Goal: Task Accomplishment & Management: Complete application form

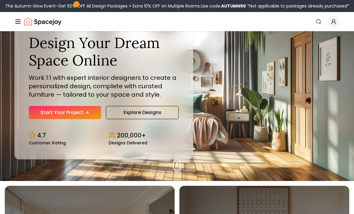
scroll to position [33, 0]
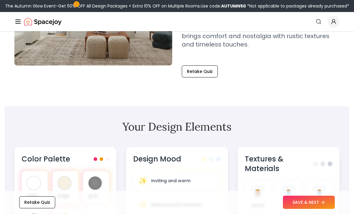
scroll to position [132, 0]
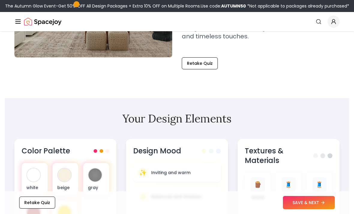
click at [66, 173] on div at bounding box center [64, 174] width 13 height 13
click at [68, 173] on div at bounding box center [64, 174] width 13 height 13
click at [95, 180] on div at bounding box center [94, 174] width 13 height 13
click at [97, 179] on div at bounding box center [94, 174] width 13 height 13
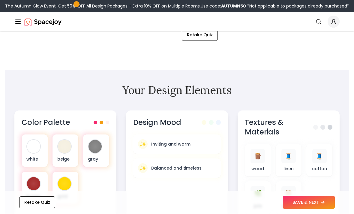
scroll to position [161, 0]
click at [190, 167] on p "Balanced and timeless" at bounding box center [176, 168] width 50 height 6
click at [259, 166] on p "wood" at bounding box center [257, 169] width 13 height 6
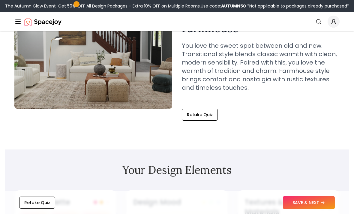
scroll to position [81, 0]
click at [126, 69] on img at bounding box center [93, 49] width 158 height 120
click at [114, 82] on img at bounding box center [93, 49] width 158 height 120
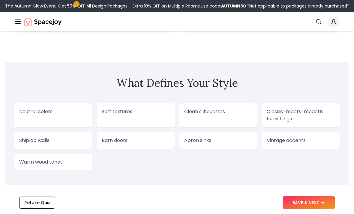
scroll to position [497, 0]
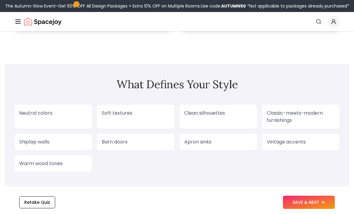
click at [122, 147] on div "Barn doors" at bounding box center [136, 142] width 78 height 17
click at [132, 137] on div "Barn doors" at bounding box center [136, 142] width 78 height 17
click at [132, 139] on p "Barn doors" at bounding box center [136, 142] width 68 height 7
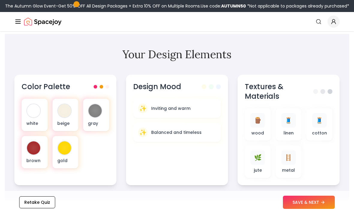
scroll to position [194, 0]
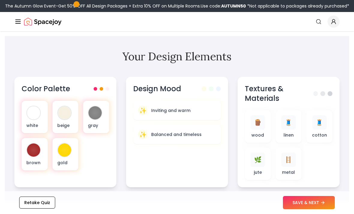
click at [322, 114] on div "🧵 cotton" at bounding box center [319, 126] width 26 height 32
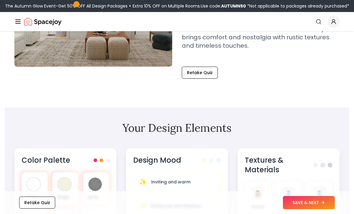
scroll to position [132, 0]
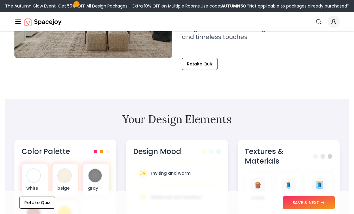
click at [95, 176] on div at bounding box center [94, 175] width 13 height 13
click at [99, 174] on div at bounding box center [94, 175] width 13 height 13
click at [40, 208] on button "Retake Quiz" at bounding box center [37, 202] width 36 height 12
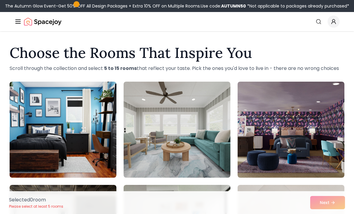
click at [82, 141] on img at bounding box center [63, 130] width 107 height 96
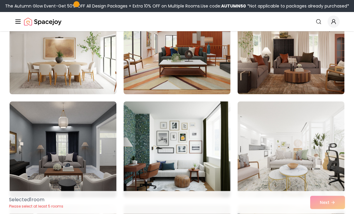
scroll to position [291, 0]
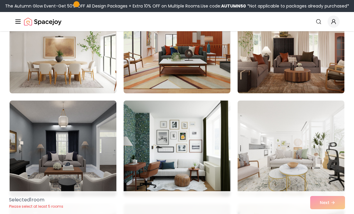
click at [181, 61] on img at bounding box center [177, 45] width 107 height 96
click at [331, 213] on div "Selected 2 room s Please select at least 5 rooms Next" at bounding box center [176, 202] width 345 height 23
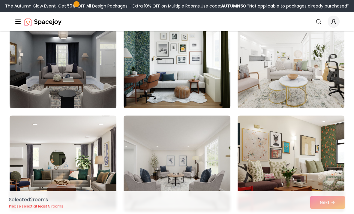
scroll to position [381, 0]
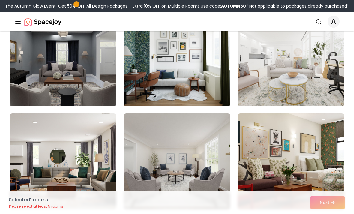
click at [196, 147] on img at bounding box center [177, 161] width 107 height 96
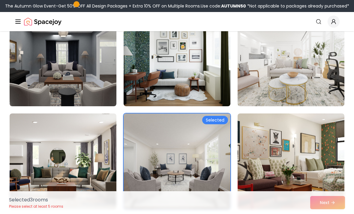
click at [184, 70] on img at bounding box center [177, 58] width 107 height 96
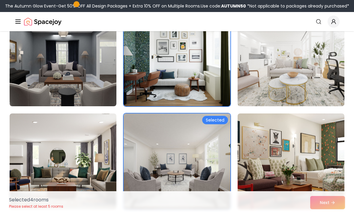
click at [309, 121] on img at bounding box center [290, 161] width 107 height 96
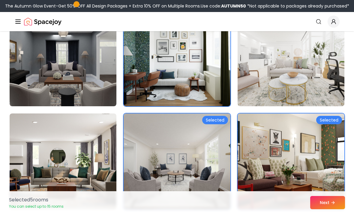
click at [335, 205] on icon at bounding box center [332, 202] width 5 height 5
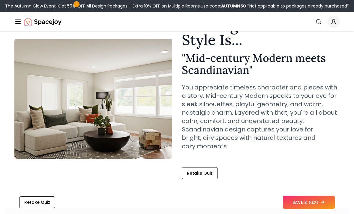
scroll to position [39, 0]
click at [317, 209] on button "SAVE & NEXT" at bounding box center [309, 202] width 52 height 13
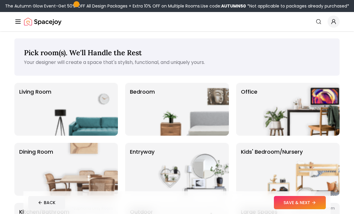
scroll to position [12, 0]
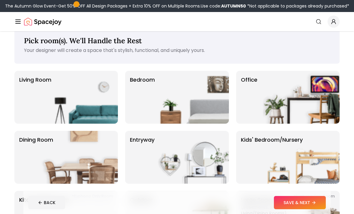
click at [187, 83] on img at bounding box center [190, 97] width 77 height 53
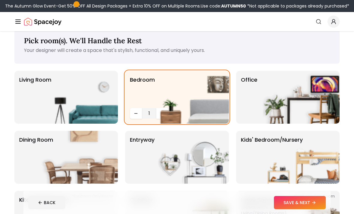
click at [163, 114] on img at bounding box center [190, 97] width 77 height 53
